Goal: Transaction & Acquisition: Purchase product/service

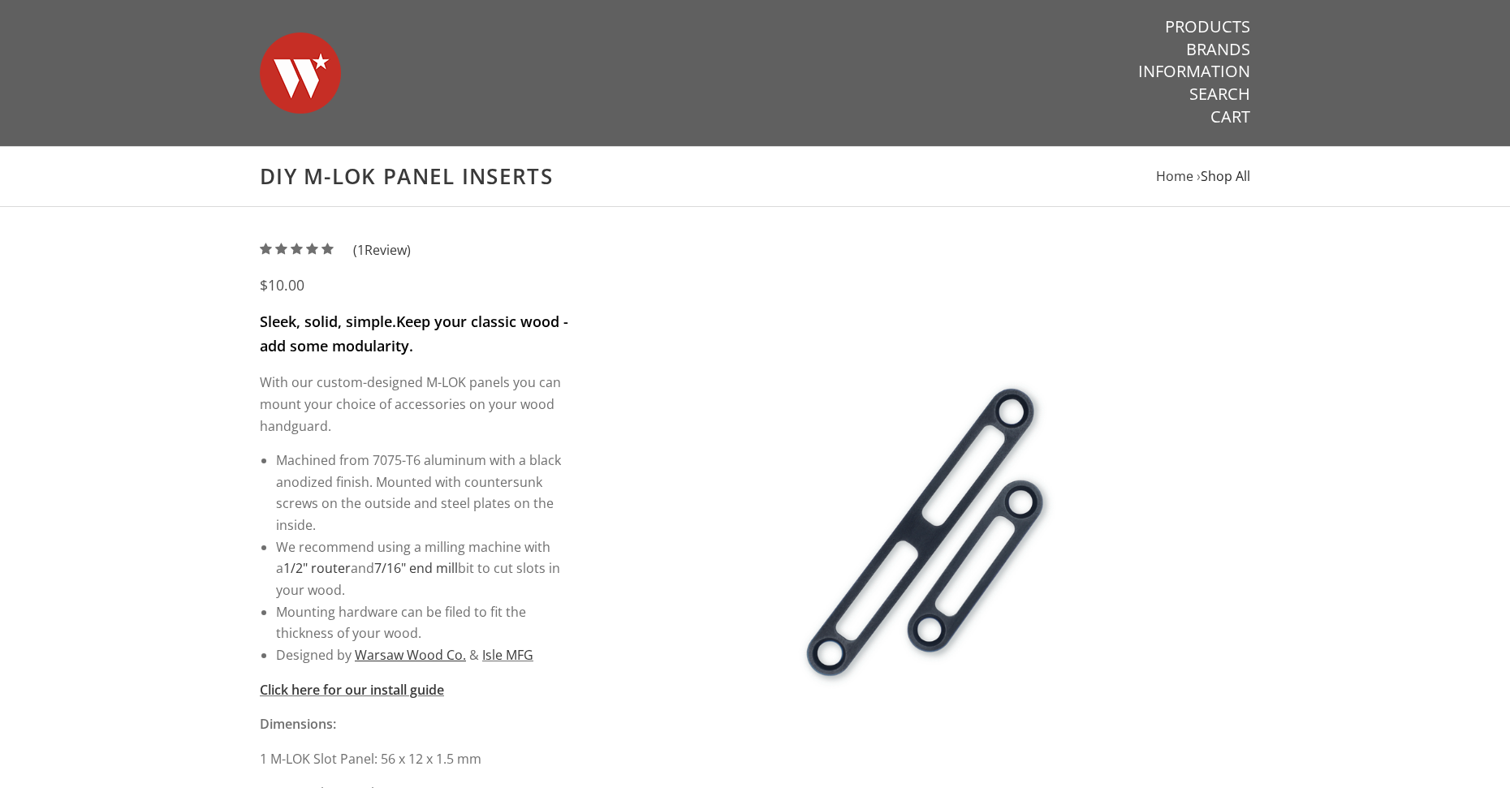
click at [1233, 178] on span "Shop All" at bounding box center [1226, 176] width 50 height 18
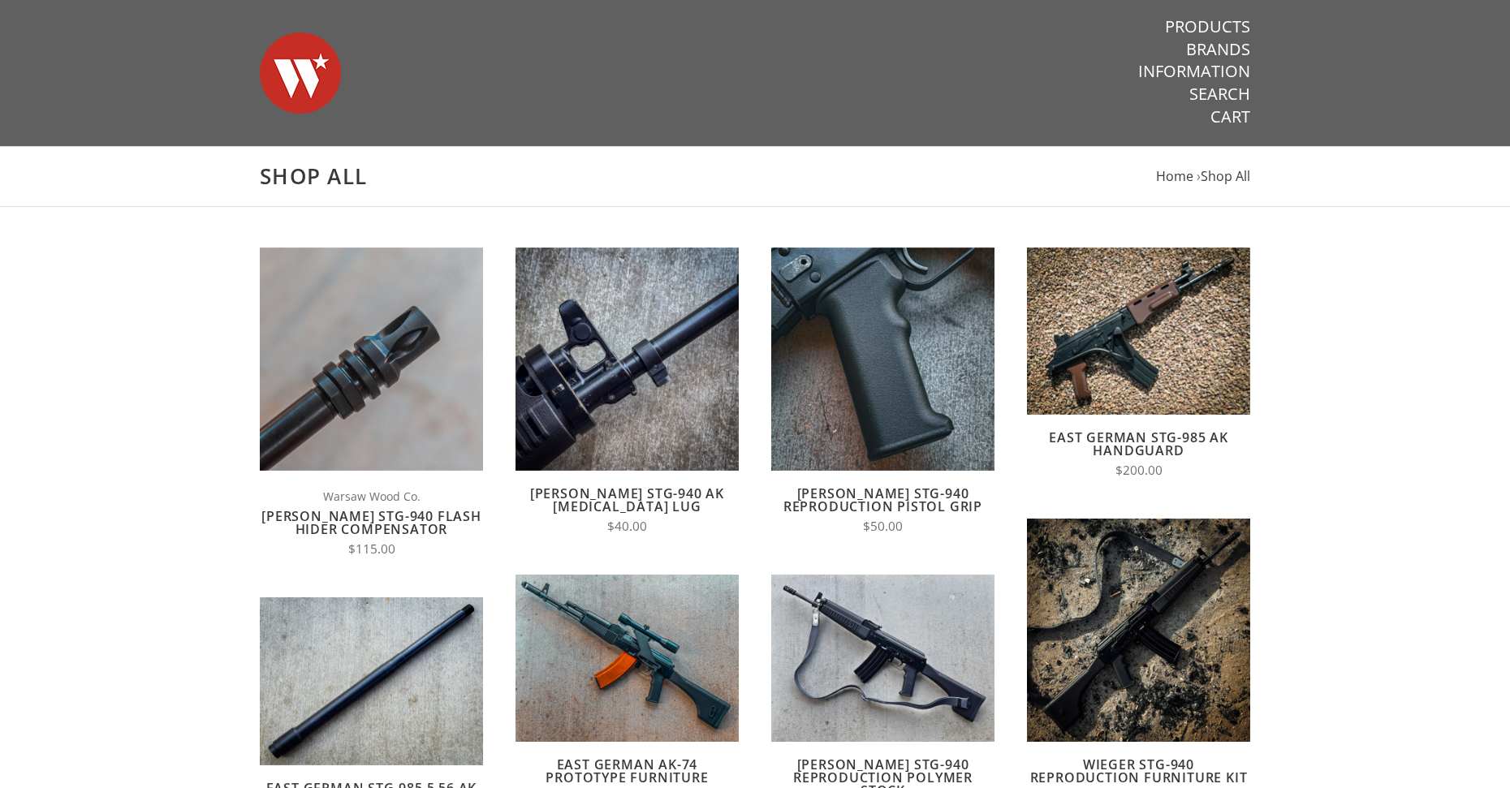
click at [282, 63] on img at bounding box center [300, 73] width 81 height 114
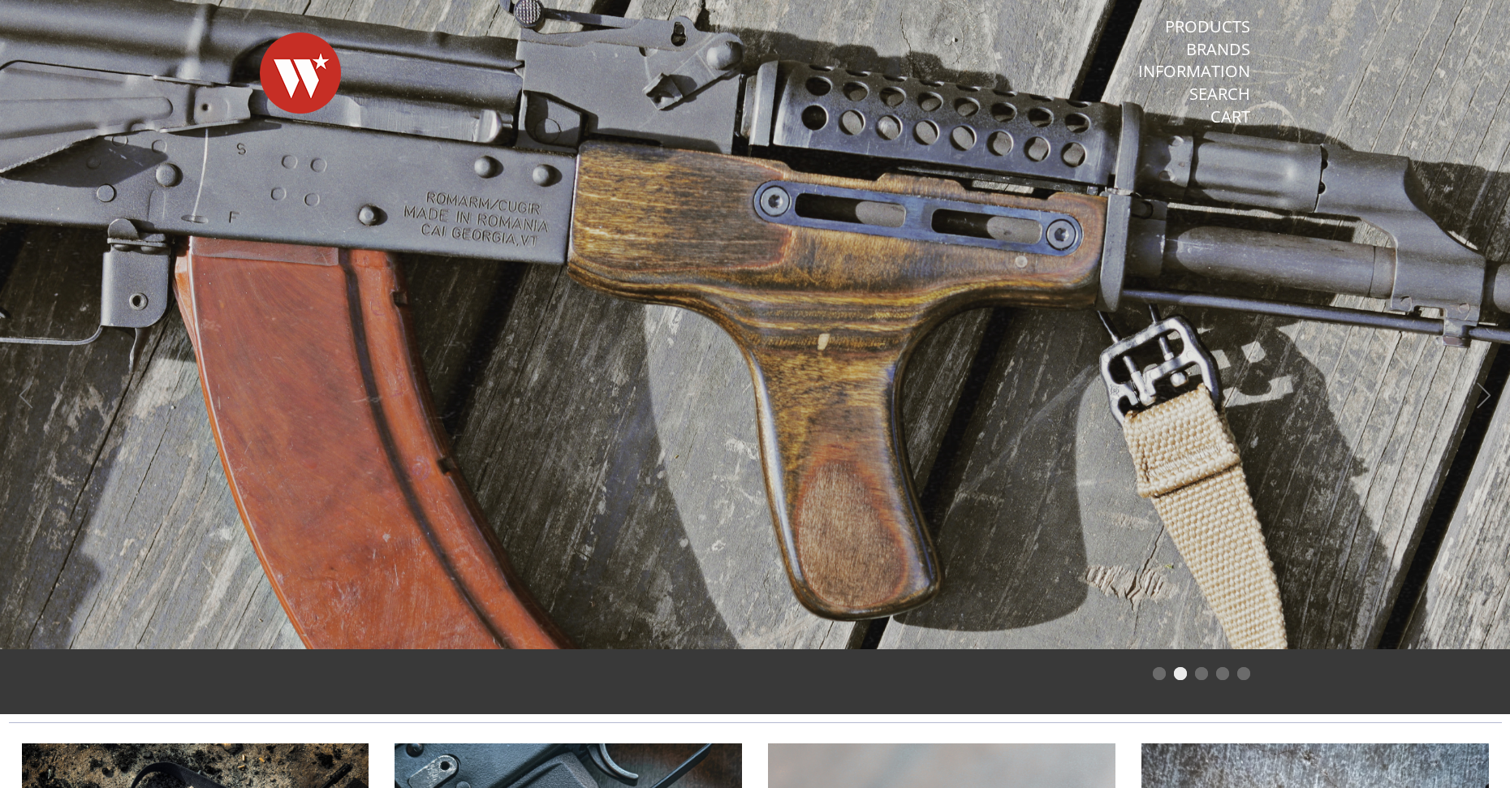
click at [885, 255] on span at bounding box center [755, 325] width 1510 height 650
click at [1212, 28] on link "Products" at bounding box center [1207, 26] width 85 height 21
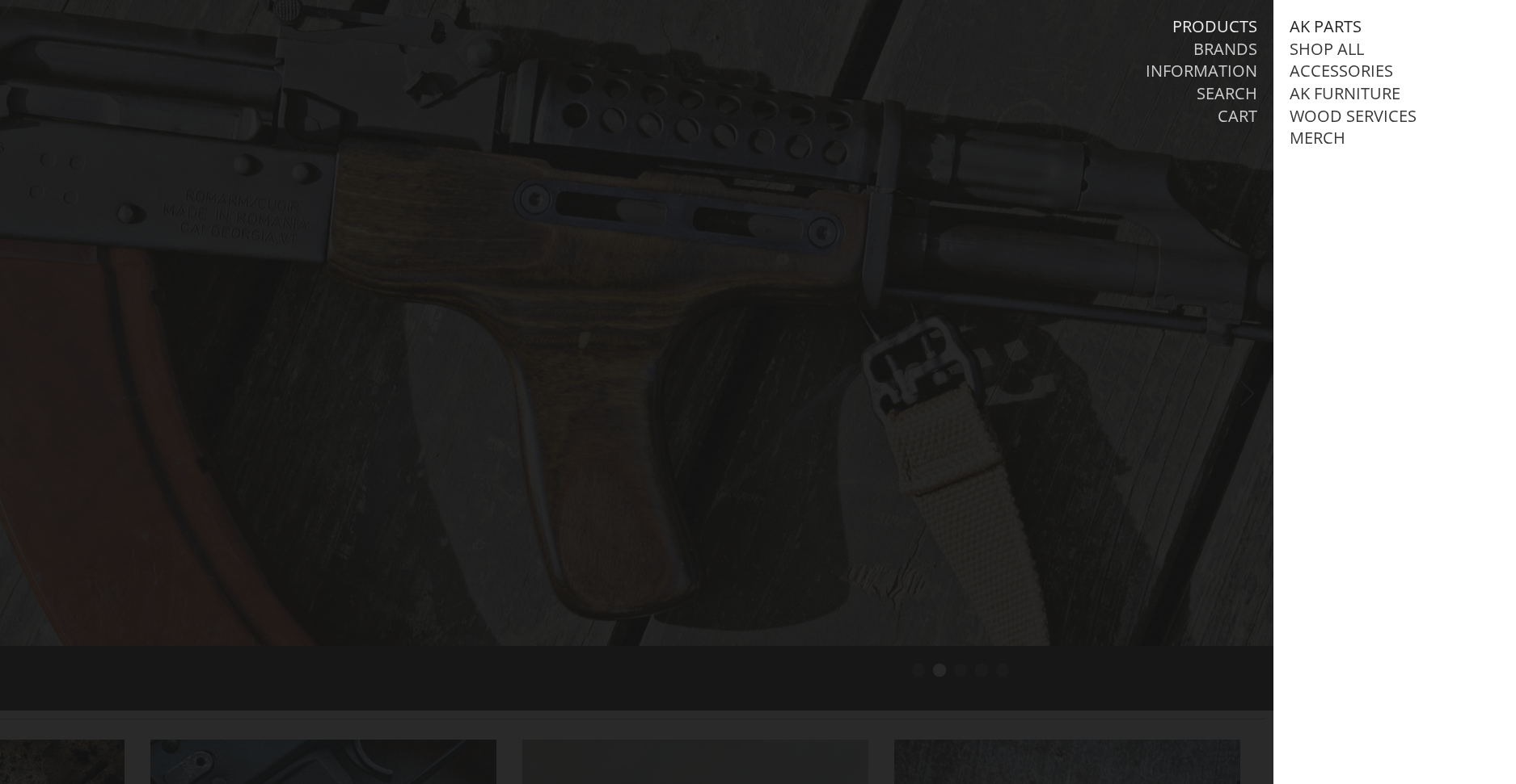
click at [1316, 24] on link "AK Parts" at bounding box center [1325, 26] width 72 height 21
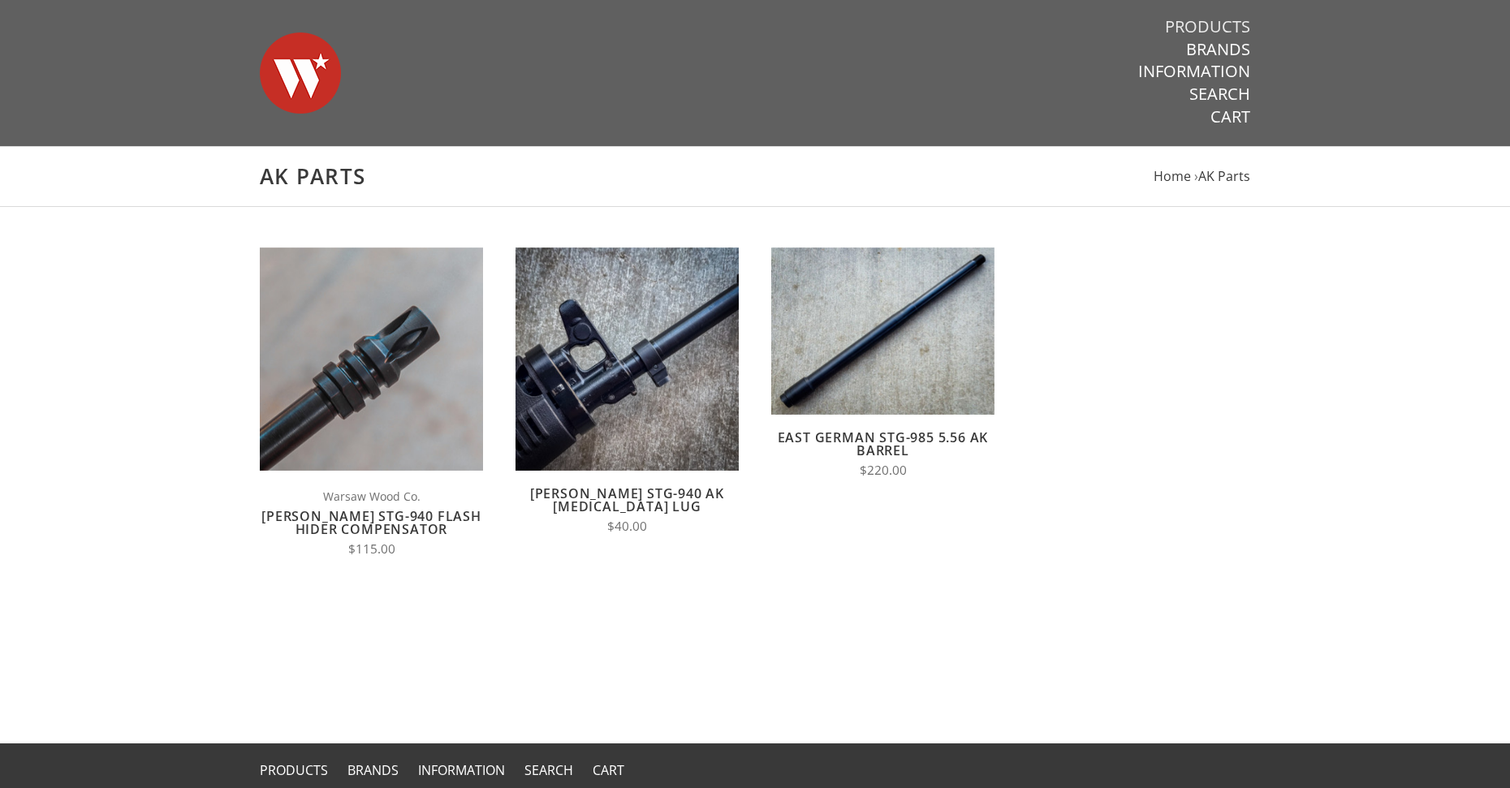
click at [1216, 23] on link "Products" at bounding box center [1207, 26] width 85 height 21
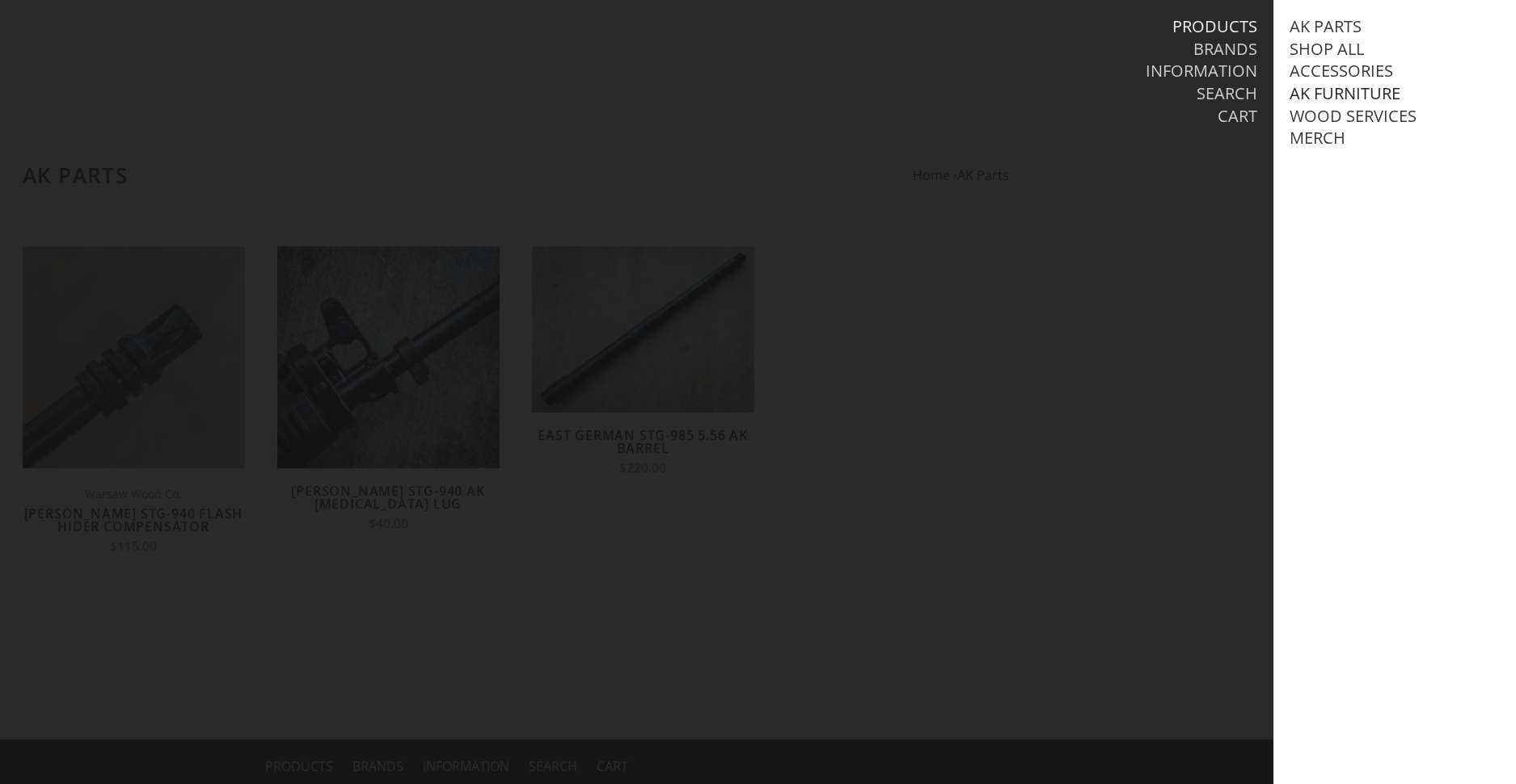
click at [1334, 93] on link "AK Furniture" at bounding box center [1344, 94] width 110 height 21
click at [1347, 171] on link "Handguards" at bounding box center [1361, 160] width 112 height 21
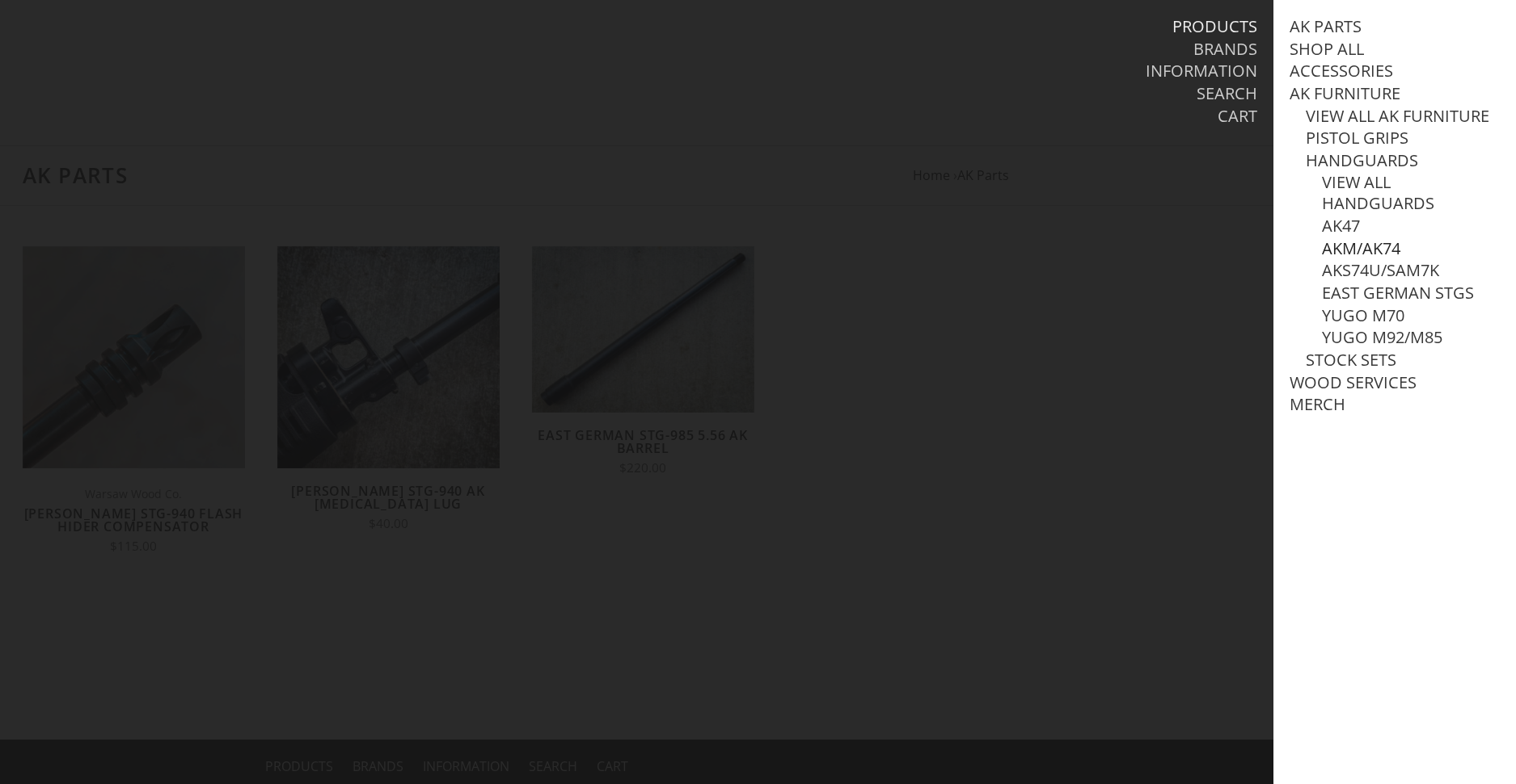
click at [1343, 260] on link "AKM/AK74" at bounding box center [1361, 249] width 79 height 21
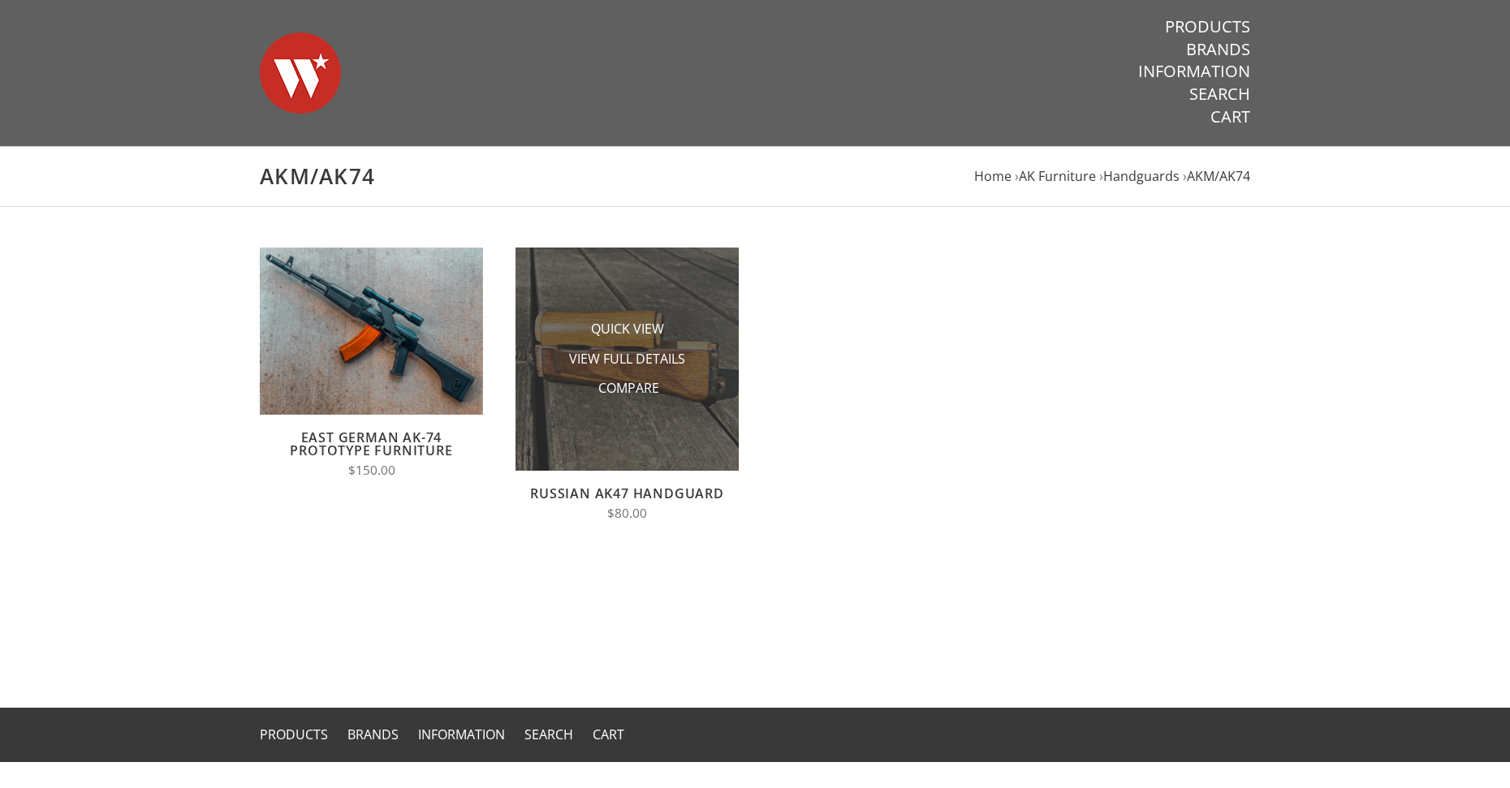
click at [618, 410] on img at bounding box center [627, 359] width 223 height 223
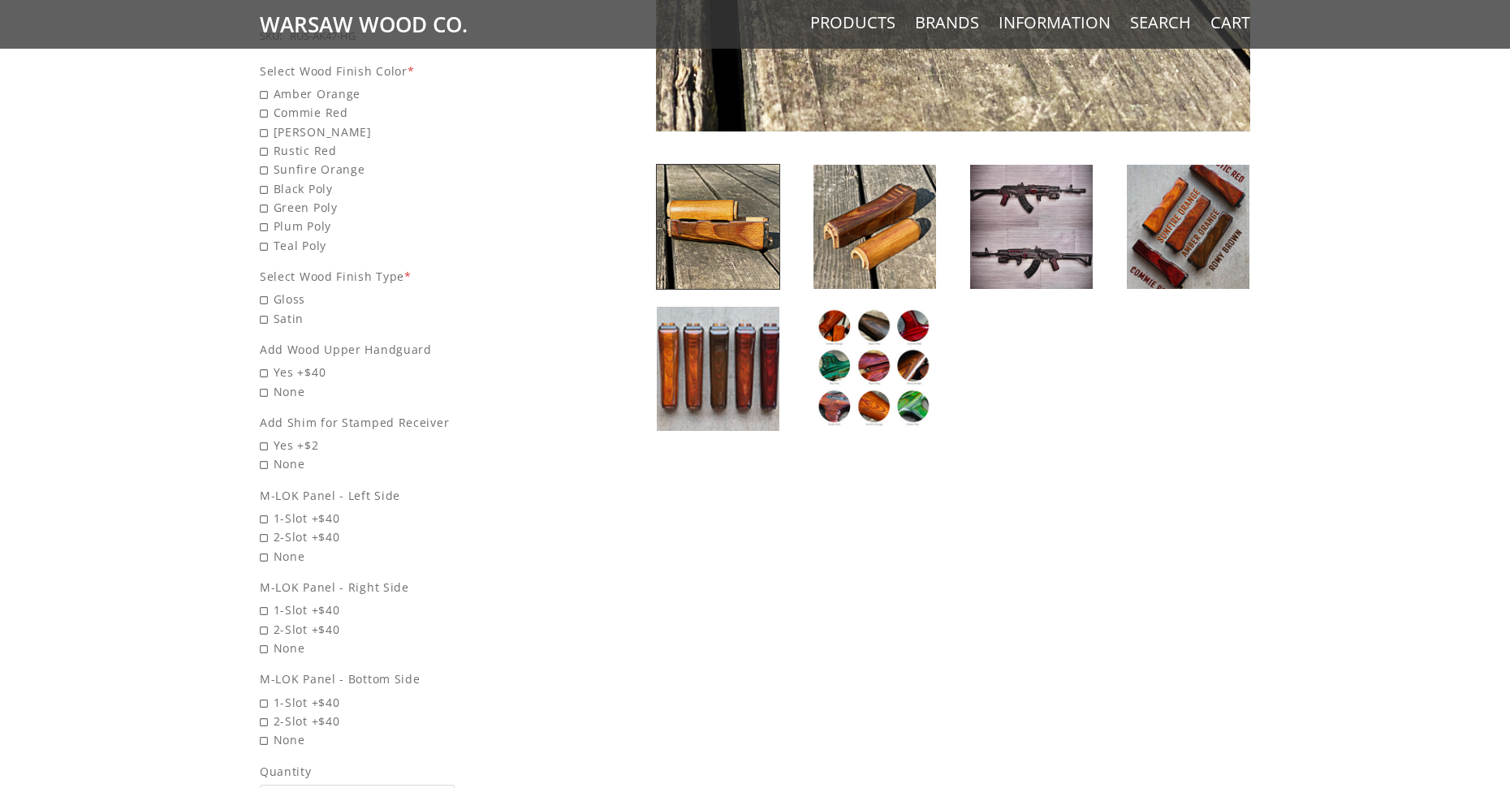
scroll to position [650, 0]
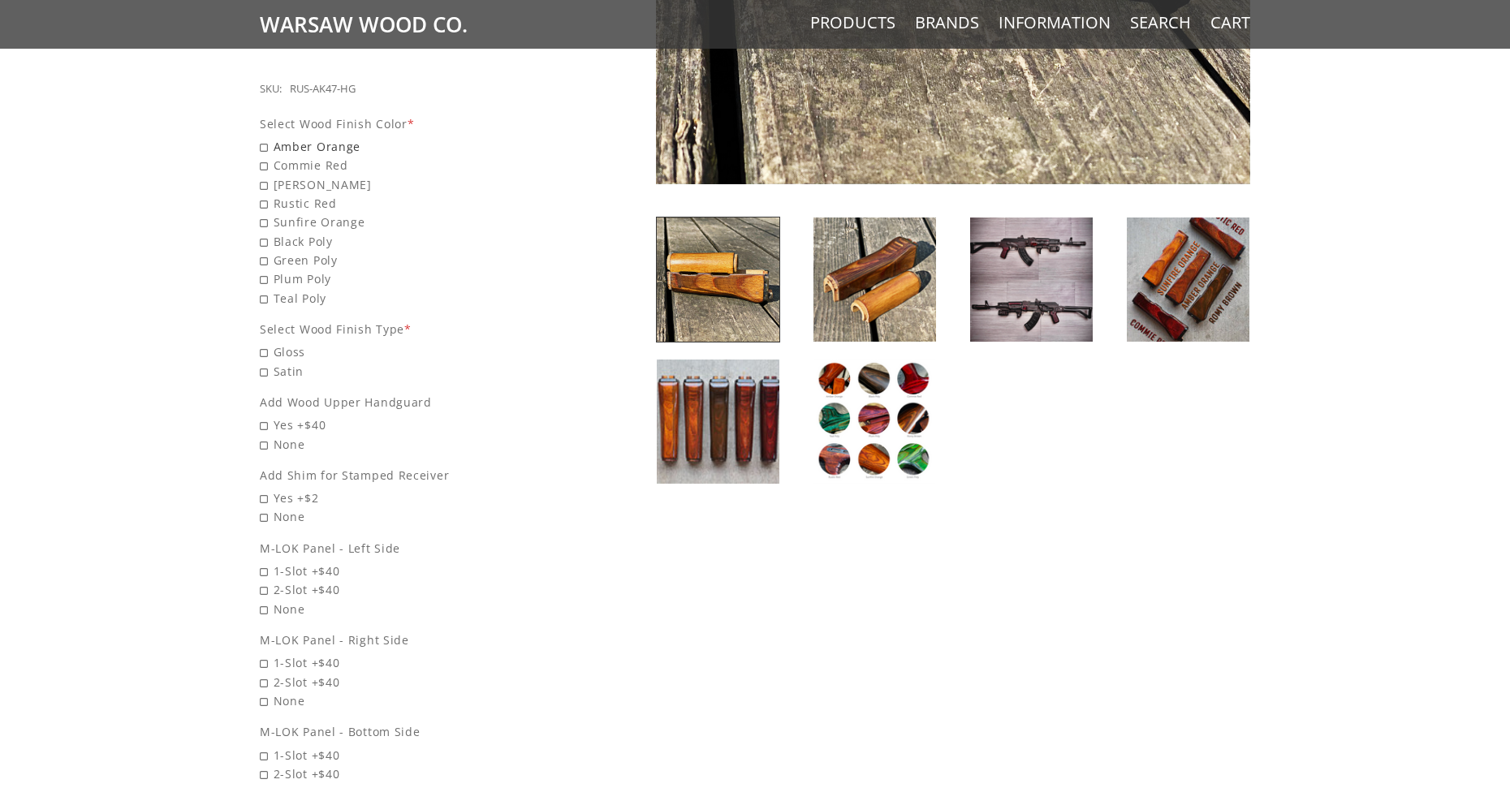
click at [267, 137] on span "Amber Orange" at bounding box center [415, 146] width 311 height 19
click at [267, 137] on input "Amber Orange" at bounding box center [373, 137] width 227 height 1
radio input "true"
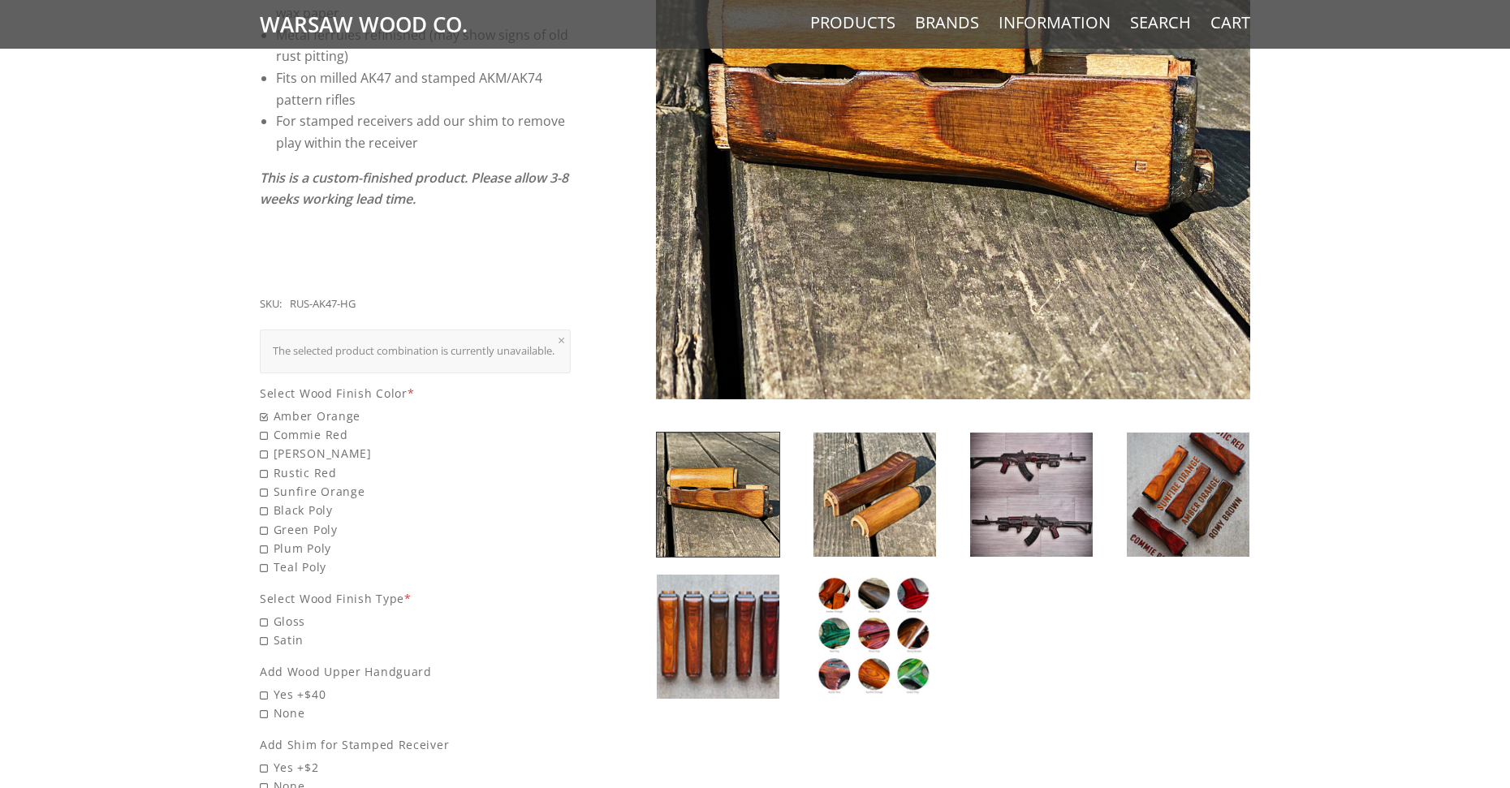
scroll to position [433, 0]
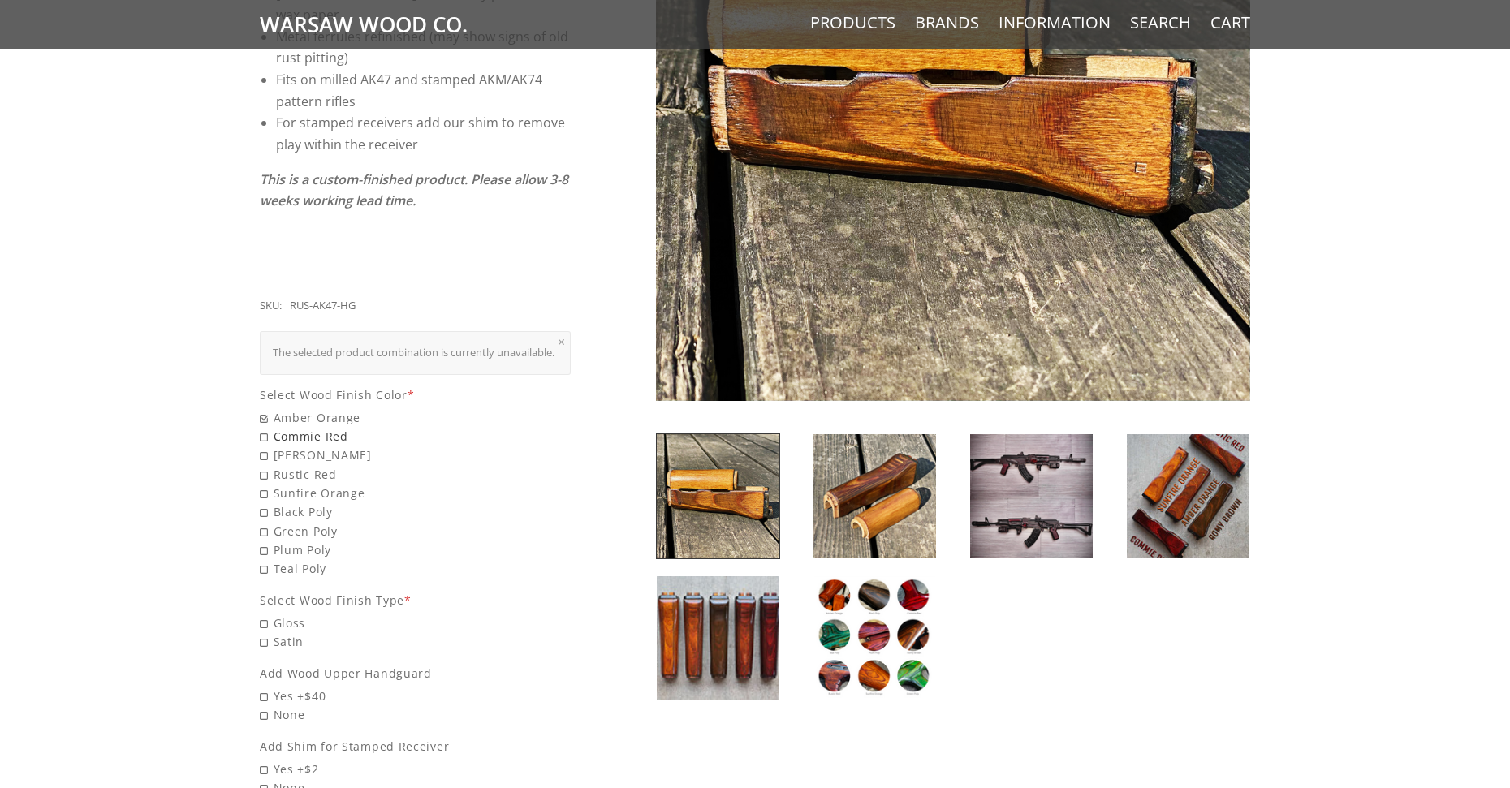
click at [260, 432] on span "Commie Red" at bounding box center [415, 436] width 311 height 19
click at [260, 428] on input "Commie Red" at bounding box center [373, 427] width 227 height 1
radio input "true"
click at [266, 456] on span "[PERSON_NAME]" at bounding box center [415, 455] width 311 height 19
click at [266, 447] on input "[PERSON_NAME]" at bounding box center [373, 446] width 227 height 1
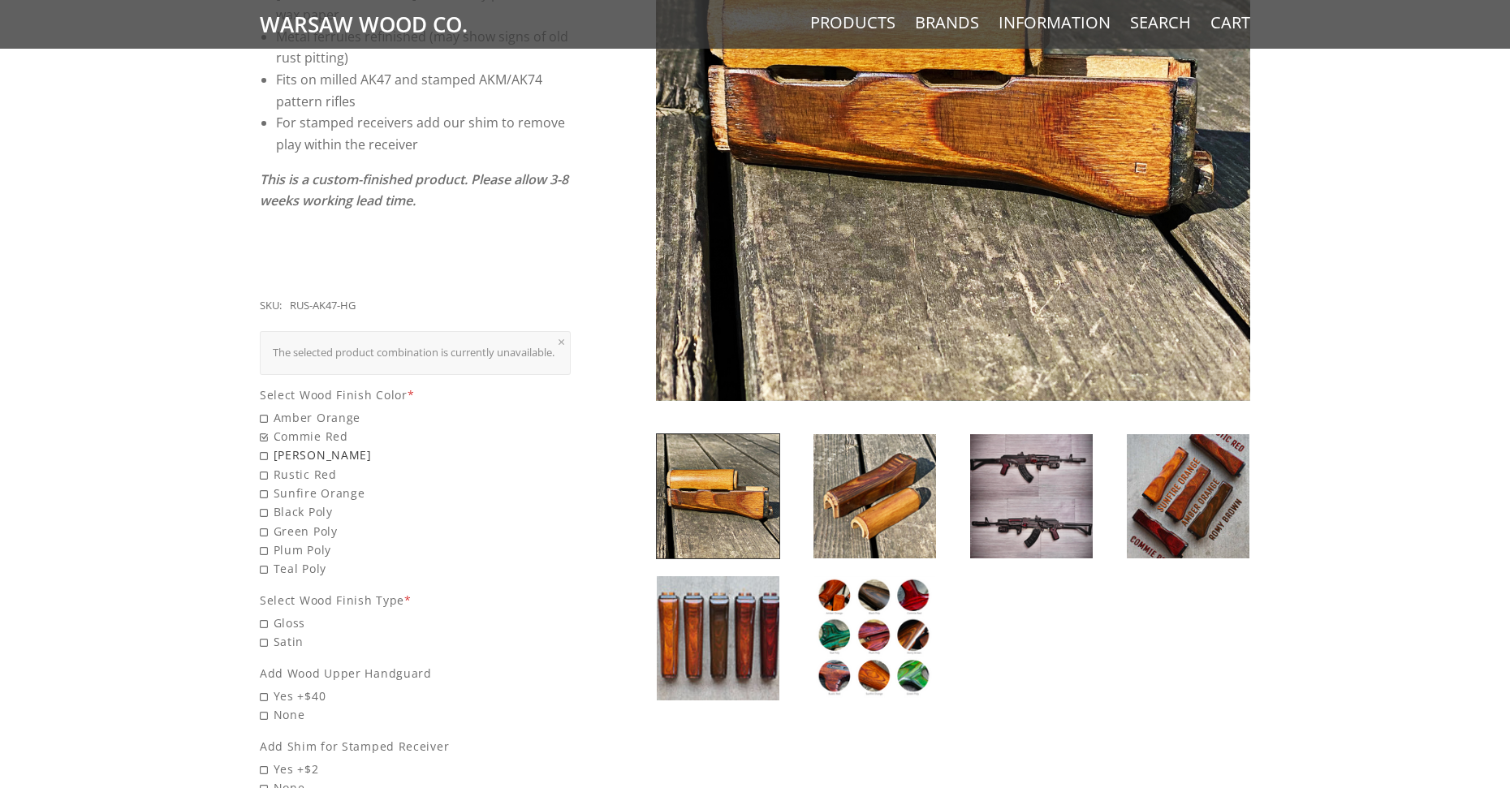
radio input "true"
click at [263, 474] on span "Rustic Red" at bounding box center [415, 474] width 311 height 19
click at [263, 466] on input "Rustic Red" at bounding box center [373, 465] width 227 height 1
radio input "true"
click at [266, 489] on span "Sunfire Orange" at bounding box center [415, 493] width 311 height 19
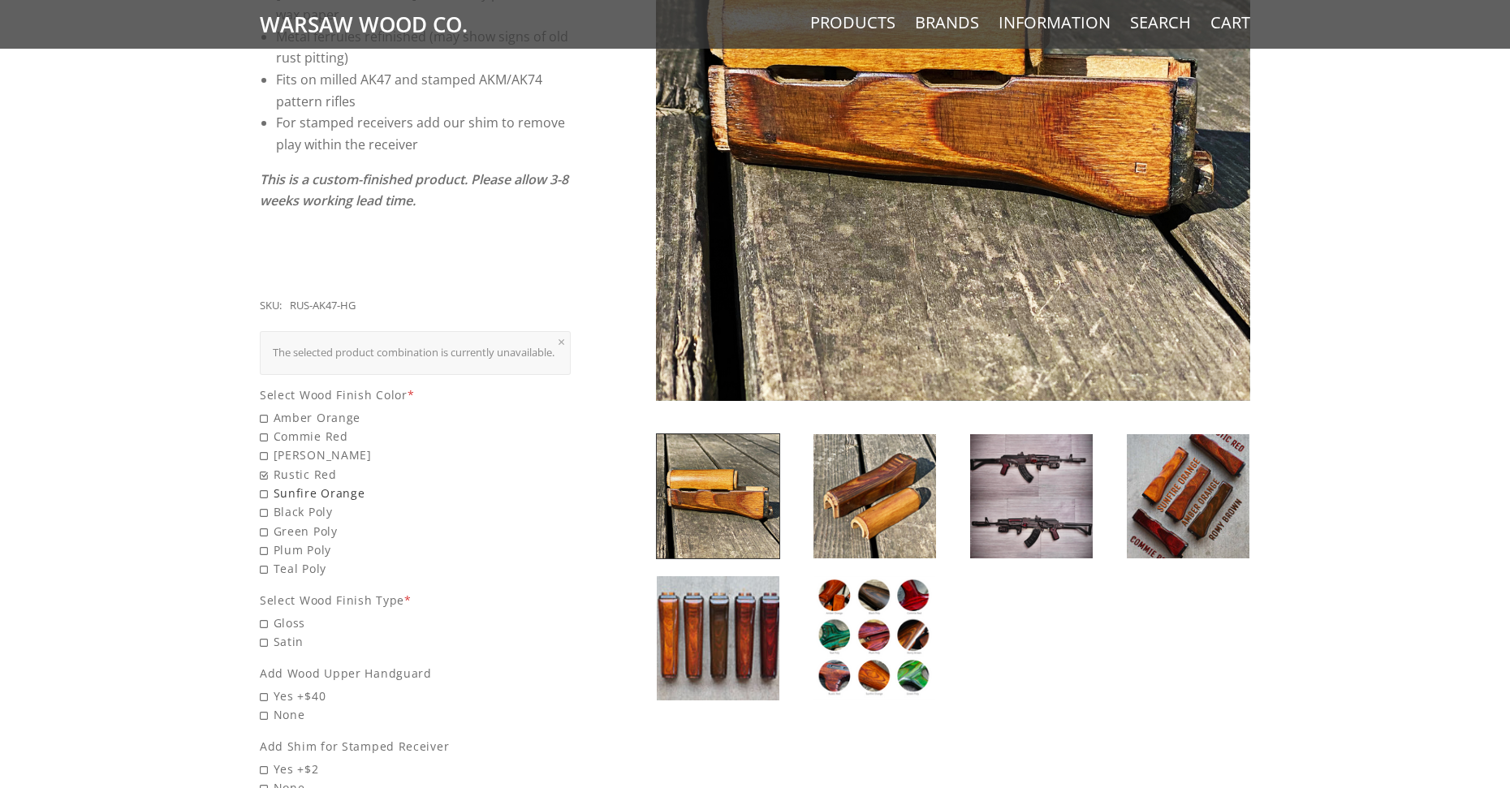
click at [266, 485] on input "Sunfire Orange" at bounding box center [373, 484] width 227 height 1
radio input "true"
click at [263, 510] on span "Black Poly" at bounding box center [415, 512] width 311 height 19
click at [263, 503] on input "Black Poly" at bounding box center [373, 503] width 227 height 1
radio input "true"
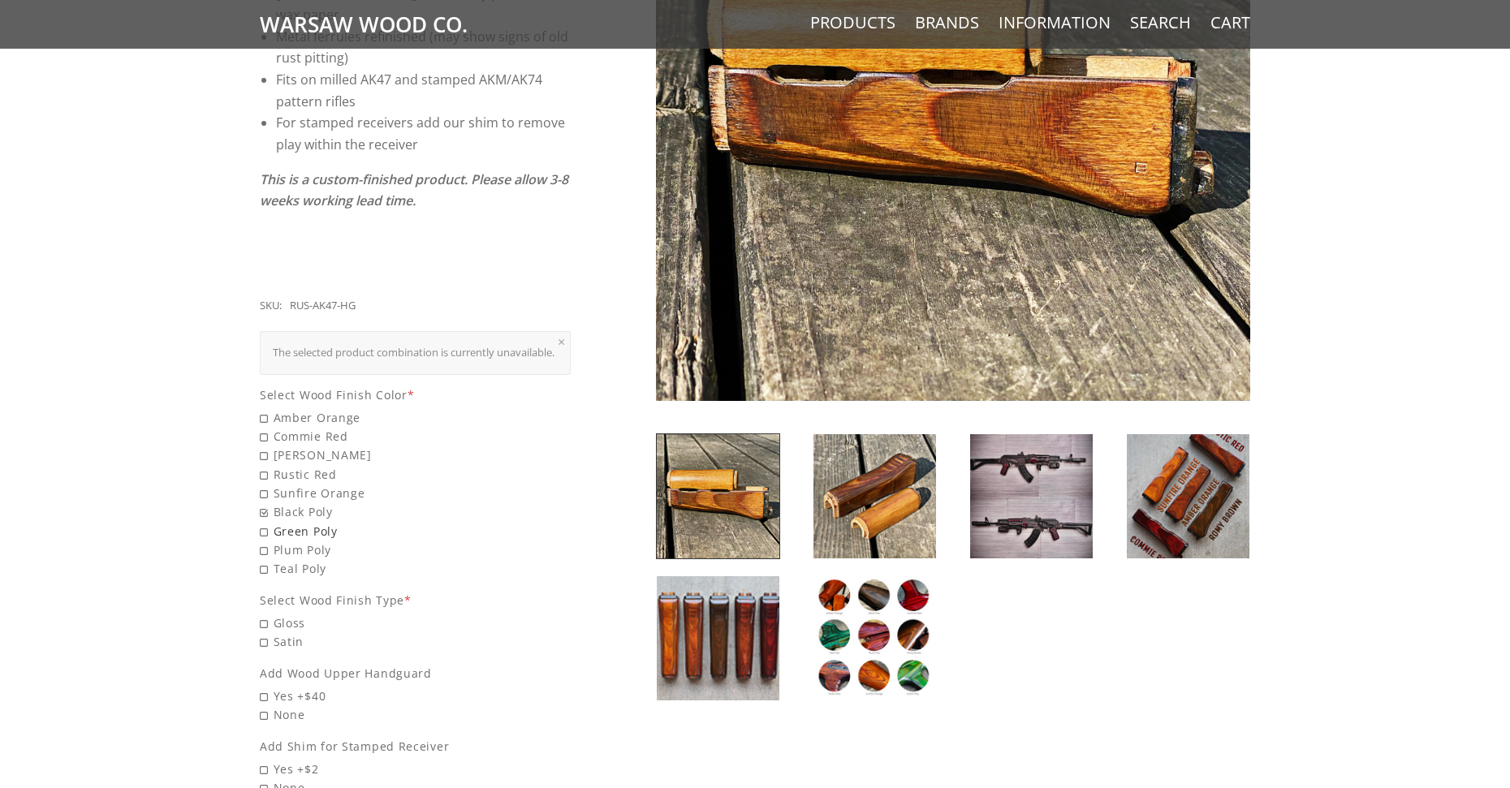
click at [262, 530] on span "Green Poly" at bounding box center [415, 531] width 311 height 19
click at [262, 523] on input "Green Poly" at bounding box center [373, 522] width 227 height 1
radio input "true"
click at [264, 551] on span "Plum Poly" at bounding box center [415, 550] width 311 height 19
click at [264, 542] on input "Plum Poly" at bounding box center [373, 541] width 227 height 1
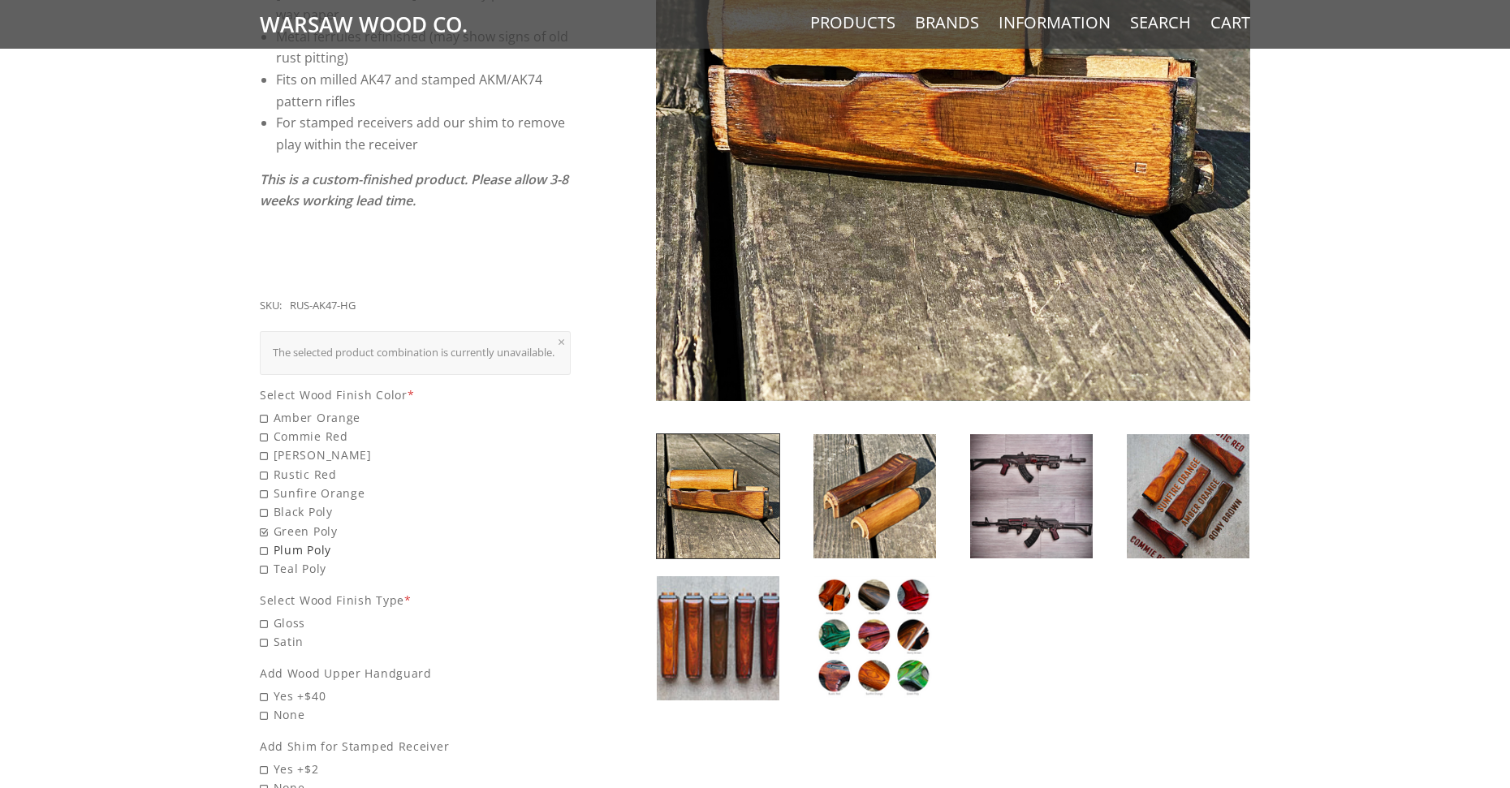
radio input "true"
click at [265, 568] on span "Teal Poly" at bounding box center [415, 568] width 311 height 19
click at [265, 560] on input "Teal Poly" at bounding box center [373, 559] width 227 height 1
radio input "true"
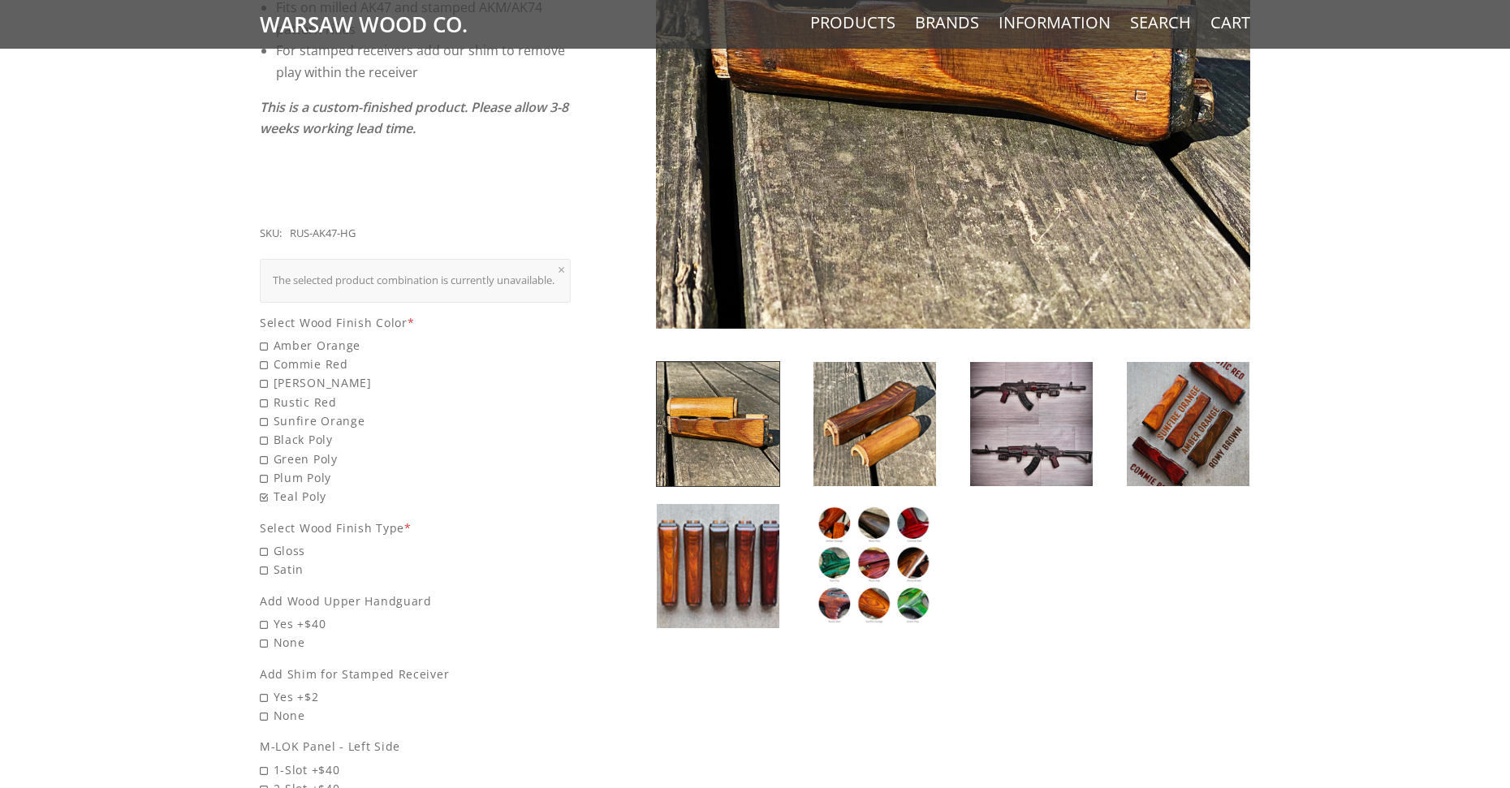
scroll to position [650, 0]
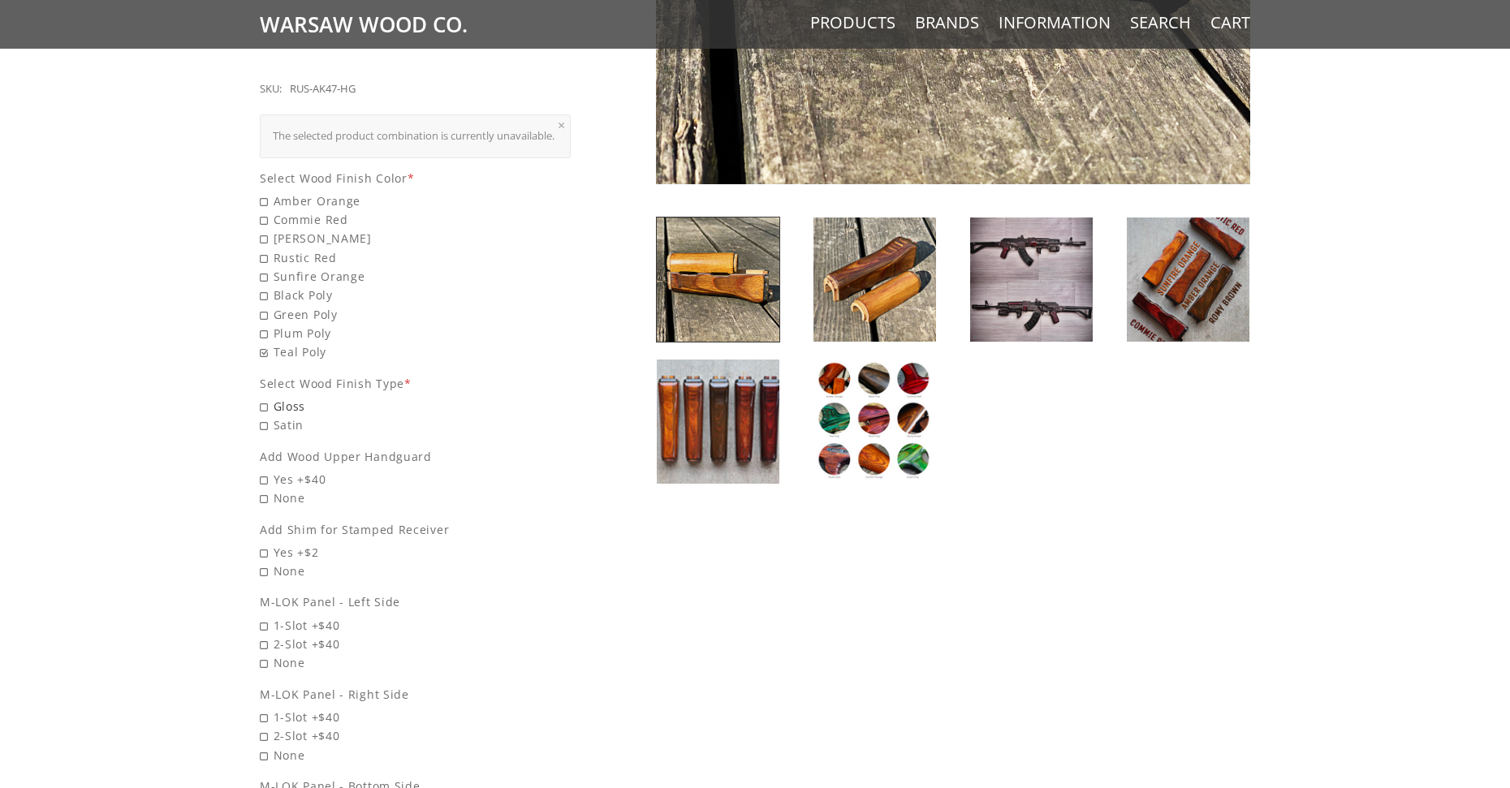
click at [264, 404] on span "Gloss" at bounding box center [415, 406] width 311 height 19
click at [264, 398] on input "Gloss" at bounding box center [373, 397] width 227 height 1
radio input "true"
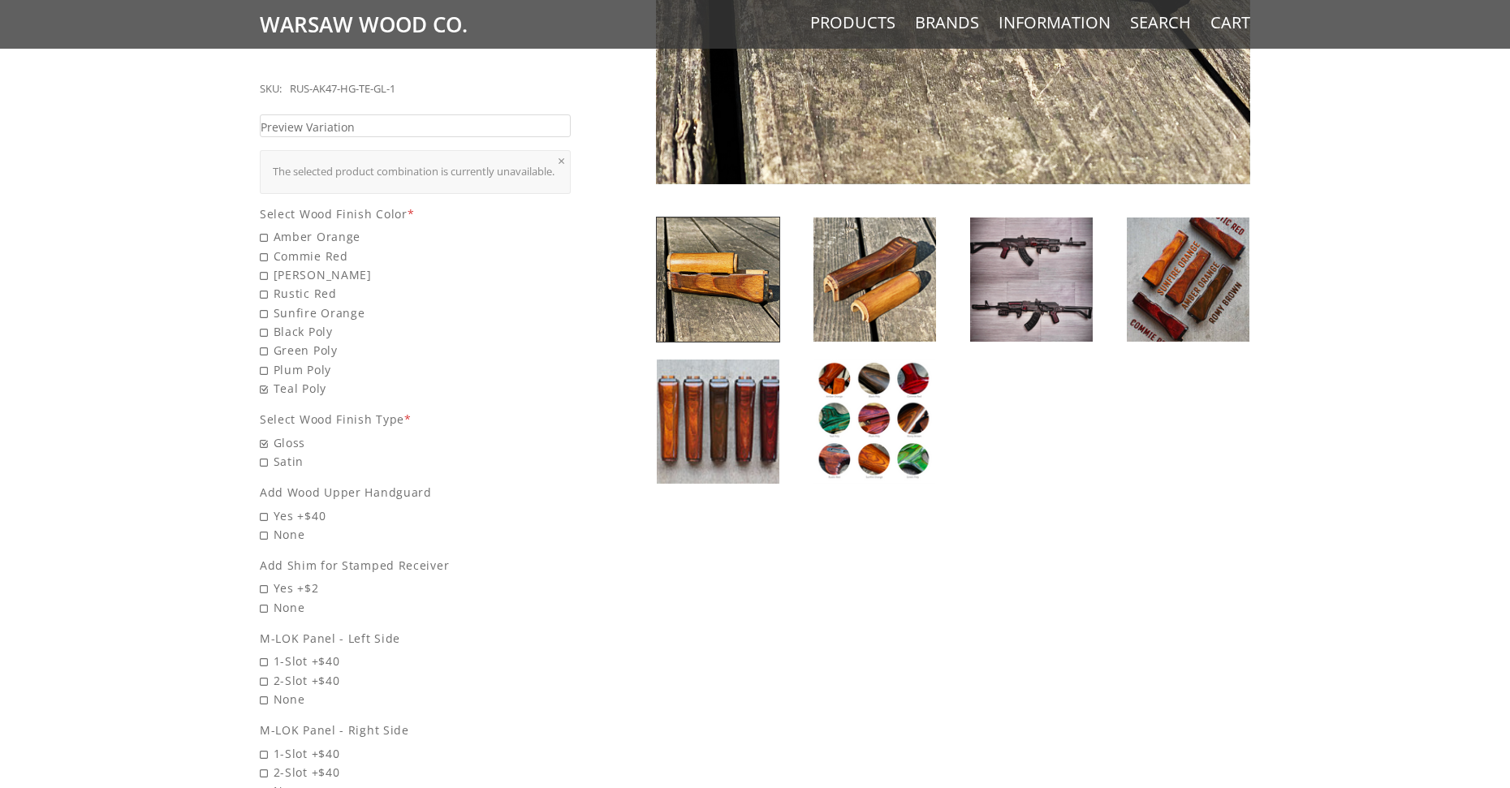
click at [562, 154] on link "×" at bounding box center [561, 160] width 7 height 13
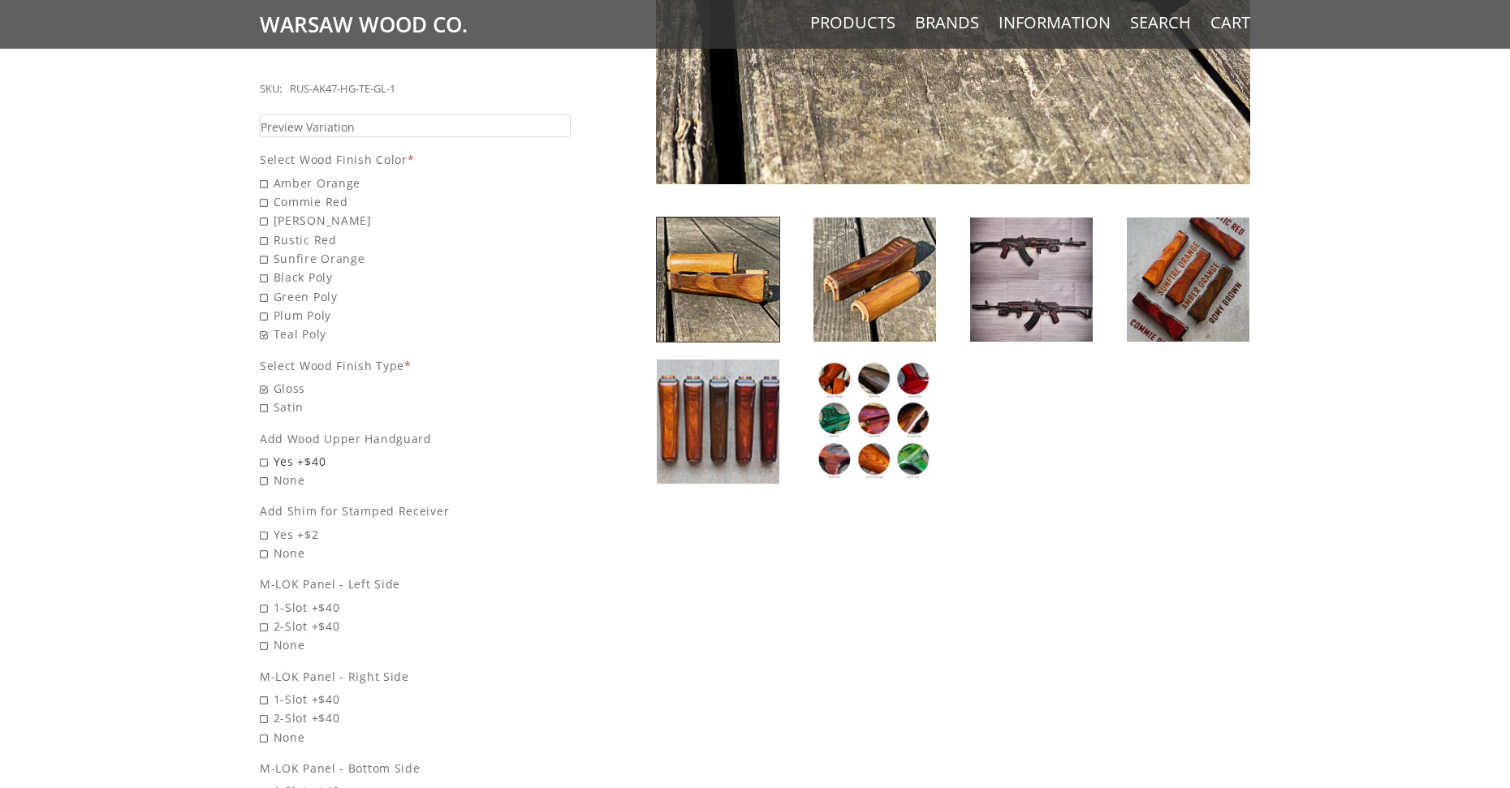
click at [262, 452] on span "Yes +$40" at bounding box center [415, 461] width 311 height 19
click at [262, 452] on input "Yes +$40" at bounding box center [373, 452] width 227 height 1
radio input "true"
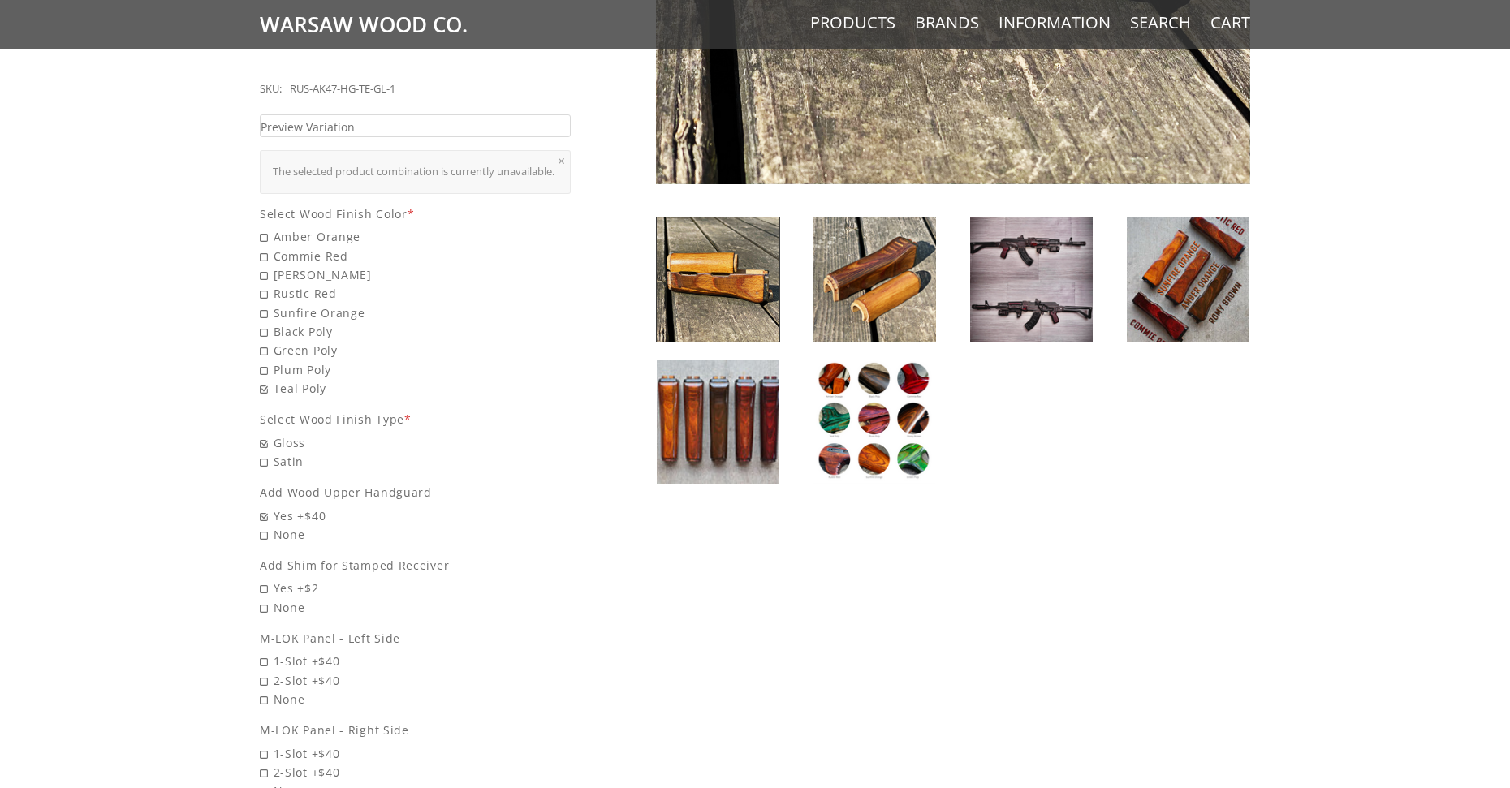
scroll to position [758, 0]
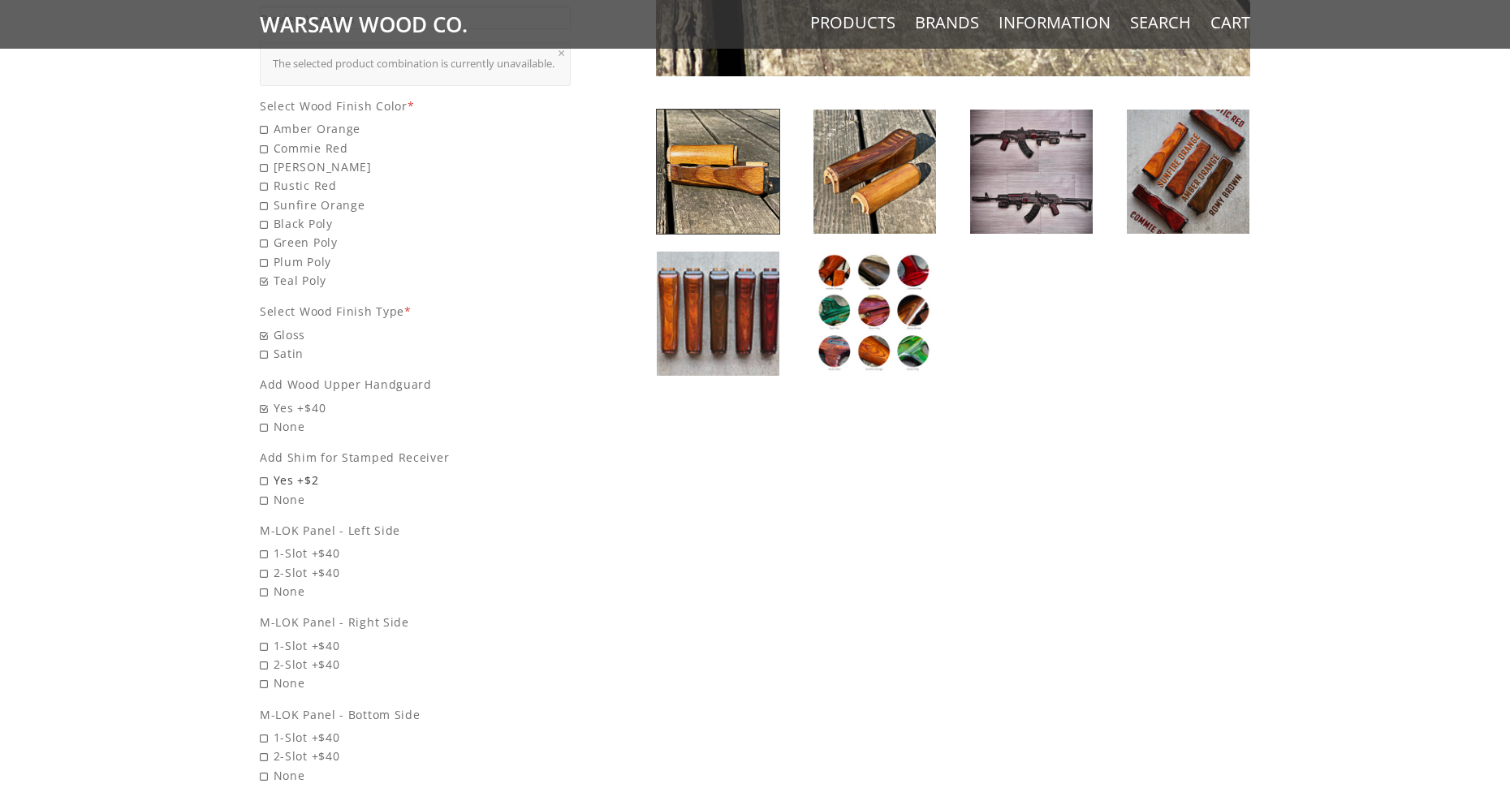
click at [264, 478] on span "Yes +$2" at bounding box center [415, 480] width 311 height 19
click at [264, 472] on input "Yes +$2" at bounding box center [373, 471] width 227 height 1
radio input "true"
click at [263, 568] on span "2-Slot +$40" at bounding box center [415, 573] width 311 height 19
click at [263, 564] on input "2-Slot +$40" at bounding box center [373, 564] width 227 height 1
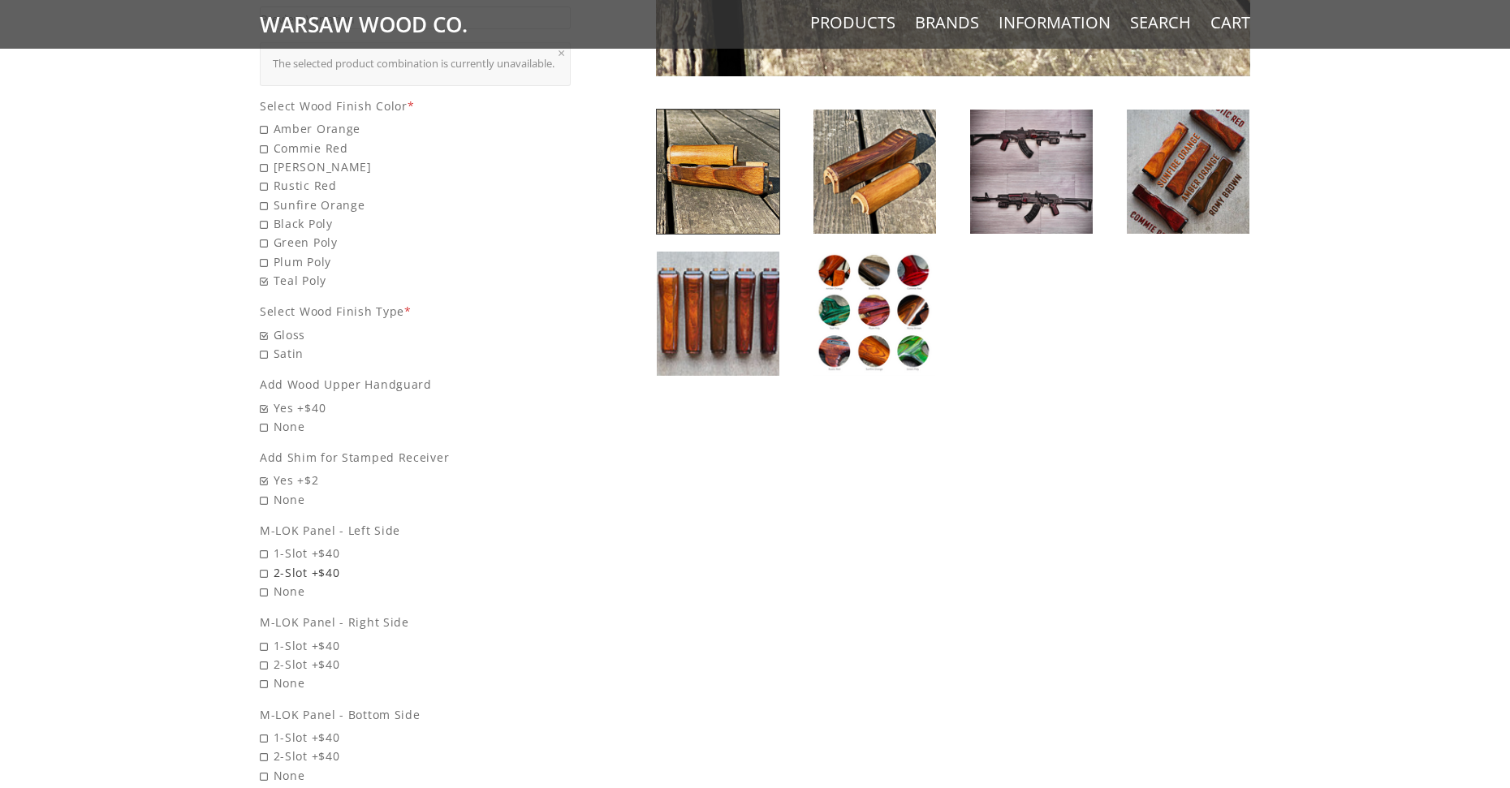
radio input "true"
click at [262, 663] on span "2-Slot +$40" at bounding box center [415, 664] width 311 height 19
click at [262, 656] on input "2-Slot +$40" at bounding box center [373, 655] width 227 height 1
radio input "true"
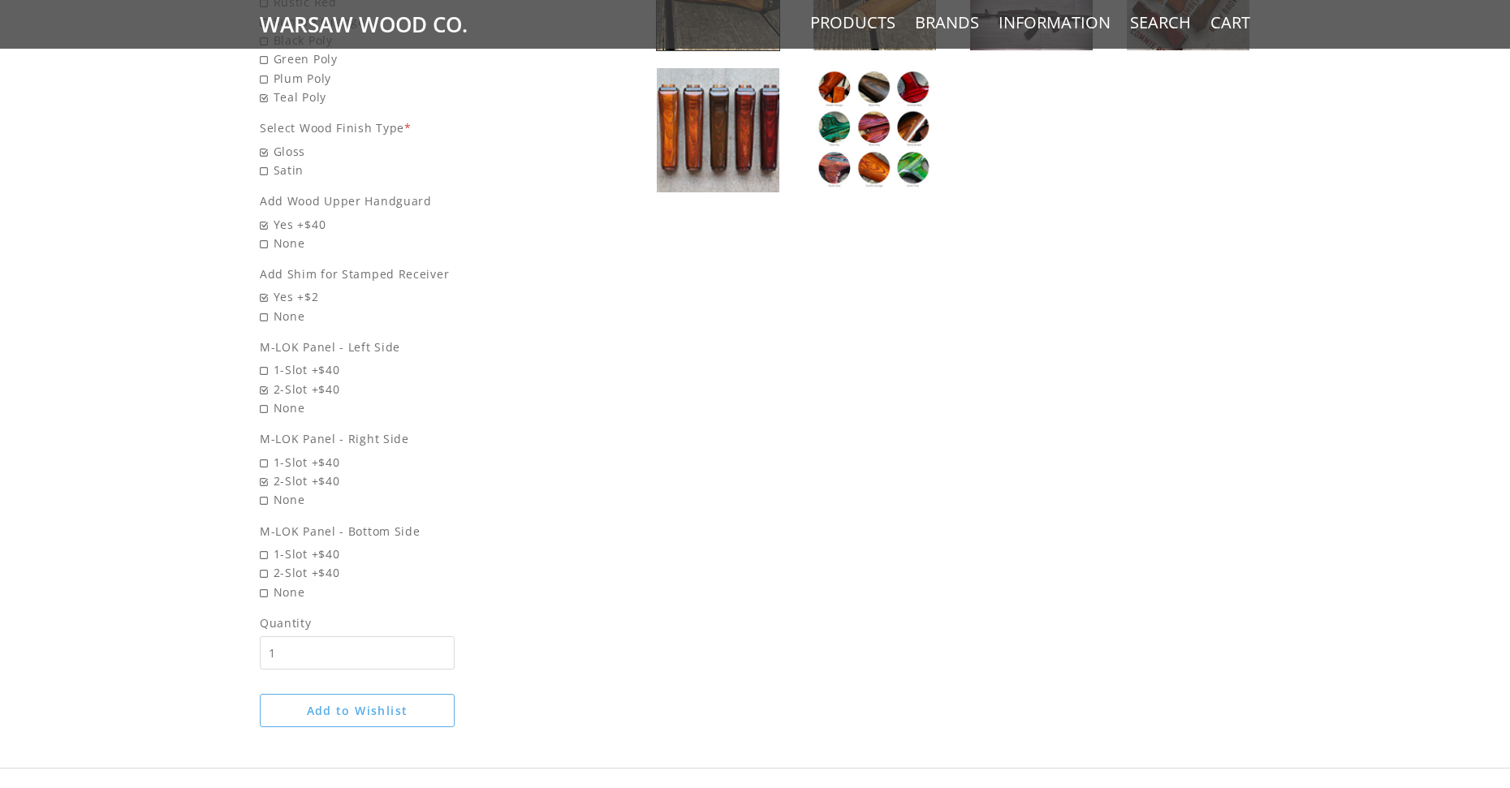
scroll to position [974, 0]
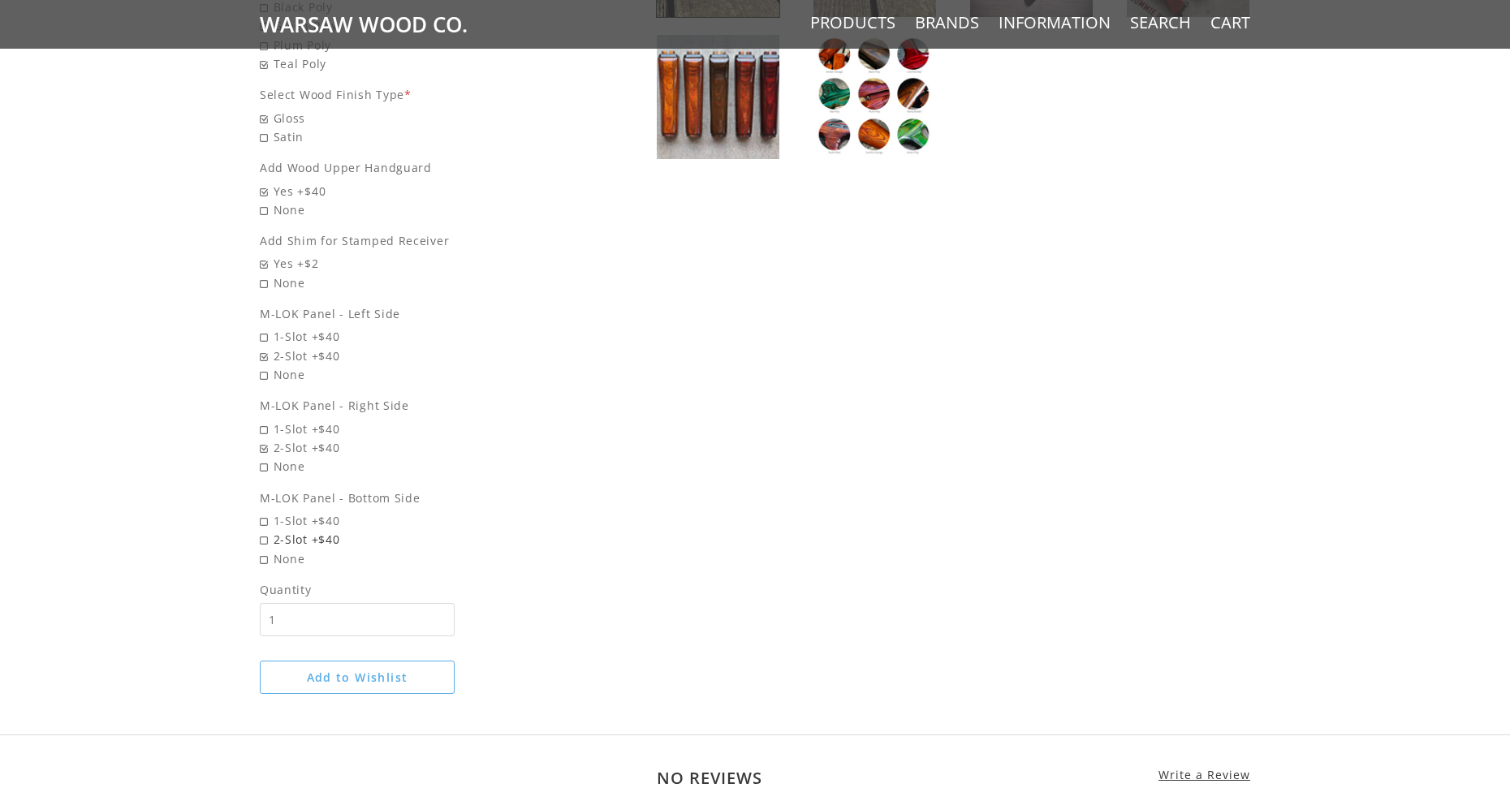
click at [267, 536] on span "2-Slot +$40" at bounding box center [415, 539] width 311 height 19
click at [267, 531] on input "2-Slot +$40" at bounding box center [373, 530] width 227 height 1
radio input "true"
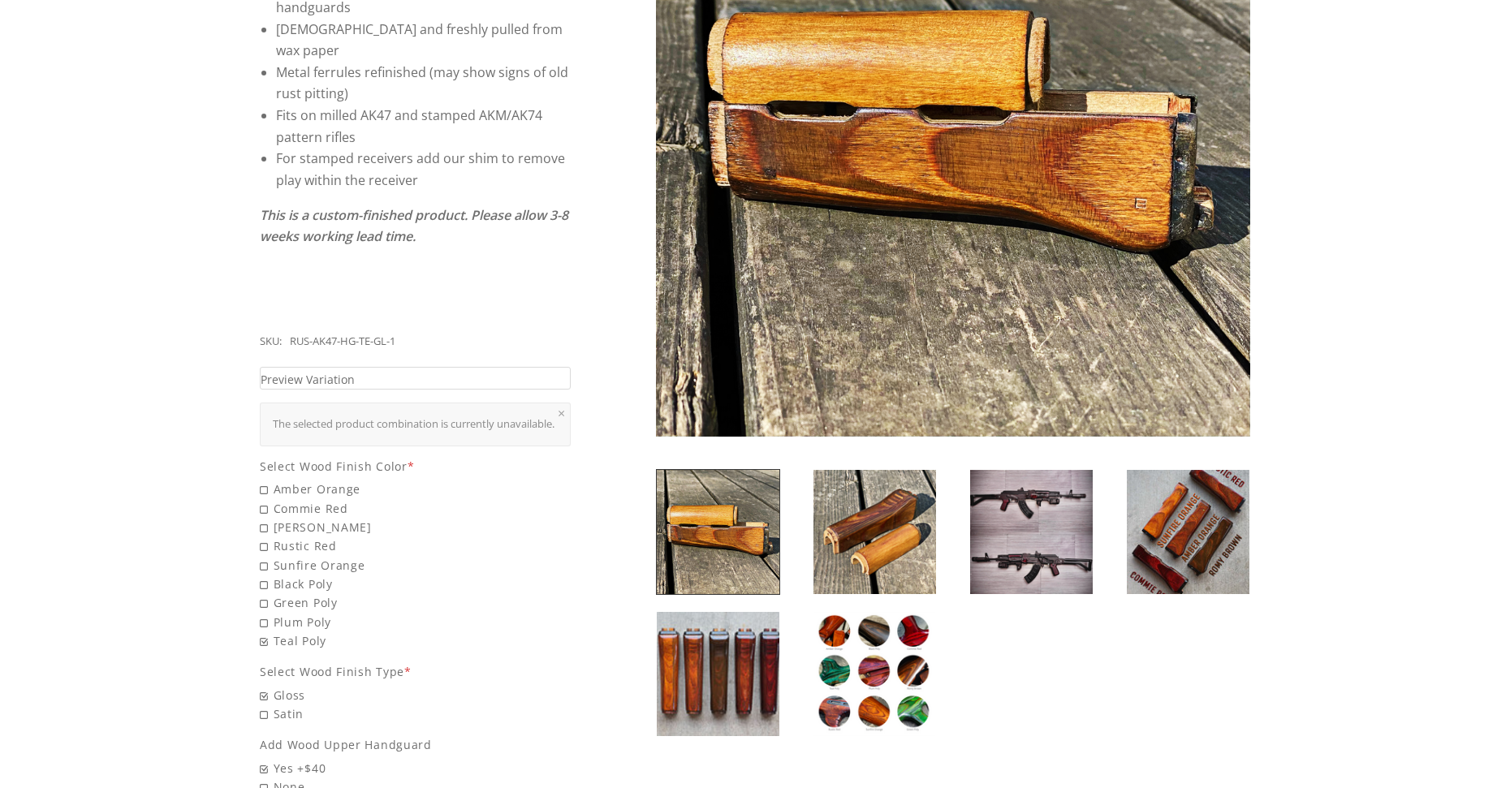
scroll to position [433, 0]
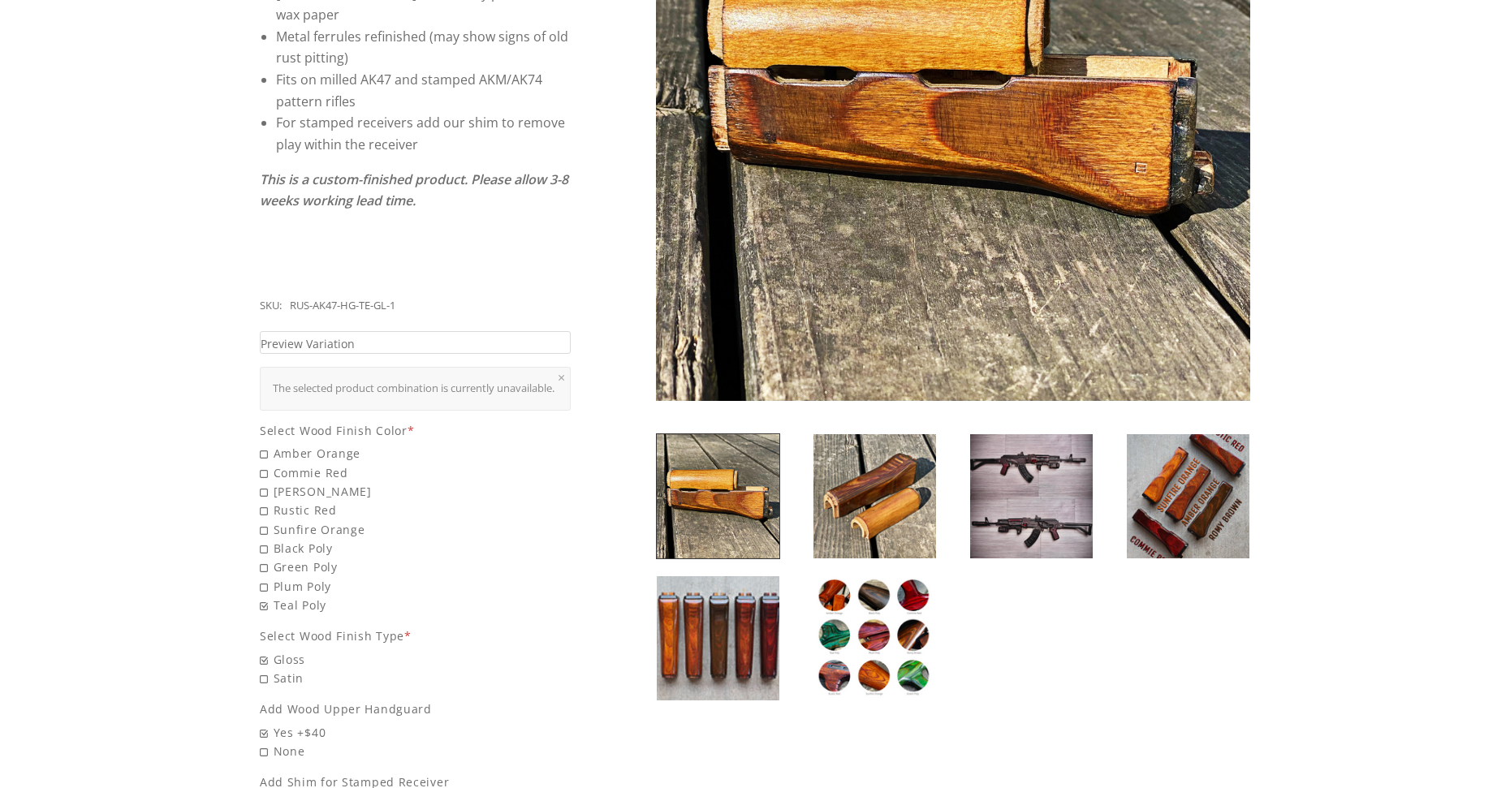
click at [1212, 499] on img at bounding box center [1188, 496] width 123 height 124
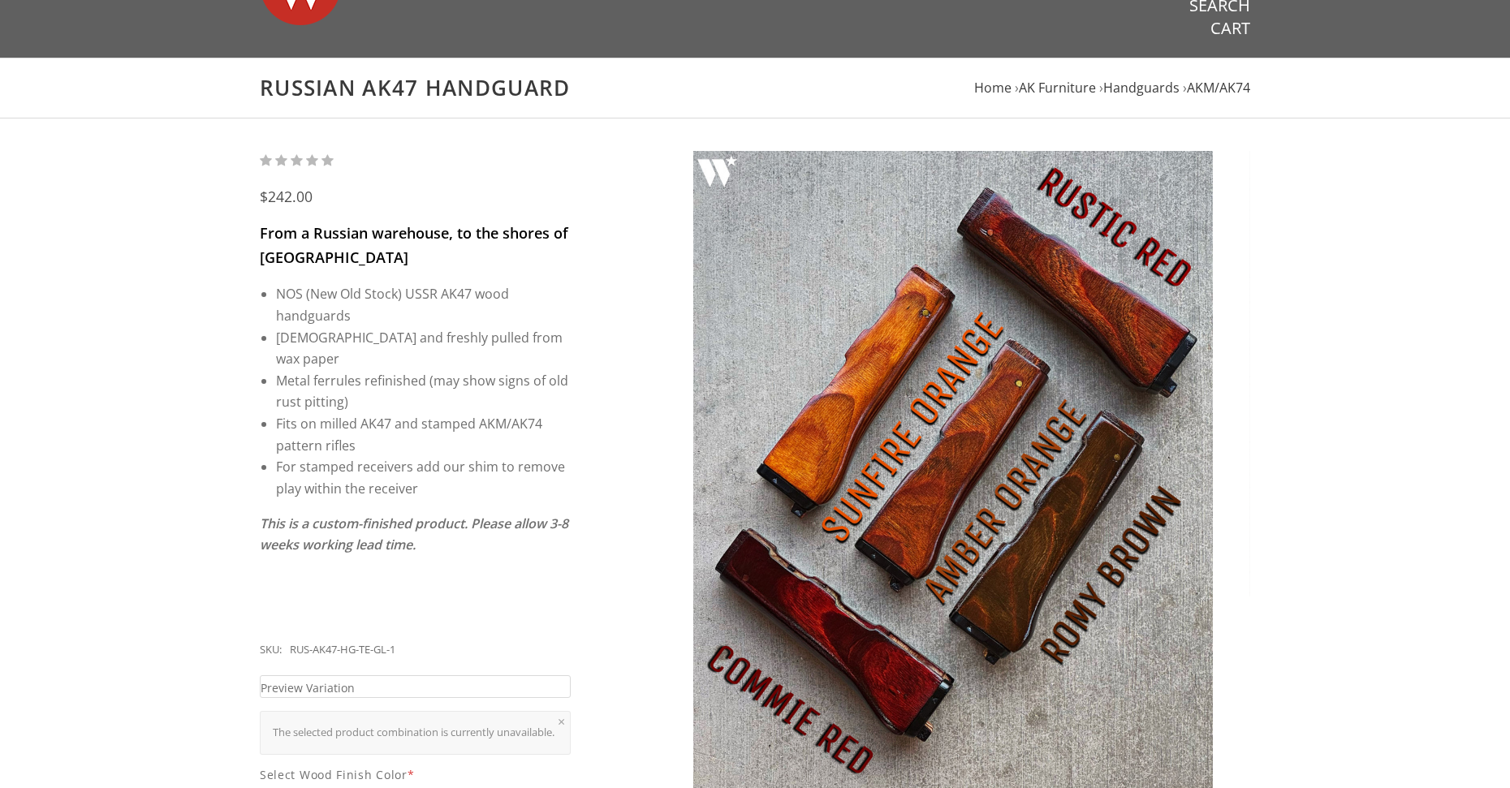
scroll to position [0, 0]
